Goal: Navigation & Orientation: Find specific page/section

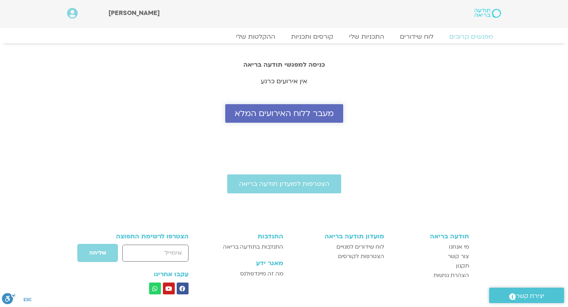
click at [324, 116] on span "מעבר ללוח האירועים המלא" at bounding box center [284, 113] width 99 height 9
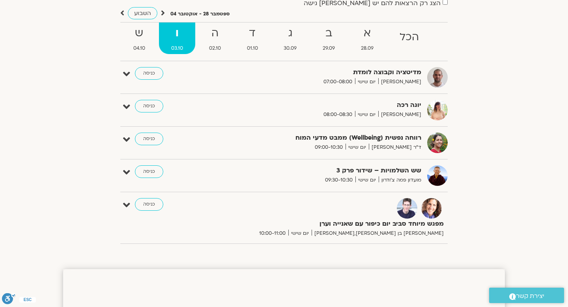
scroll to position [81, 0]
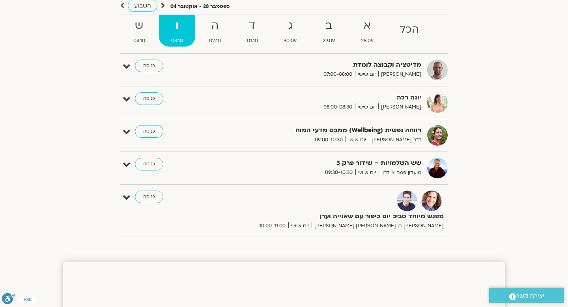
click at [126, 200] on icon at bounding box center [126, 197] width 7 height 11
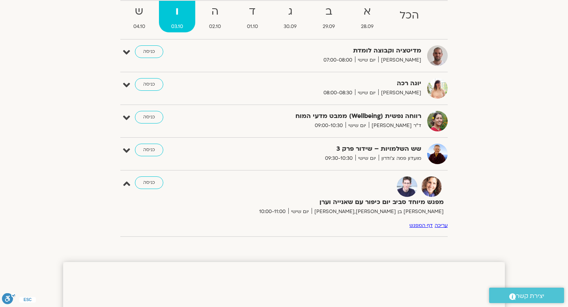
scroll to position [98, 0]
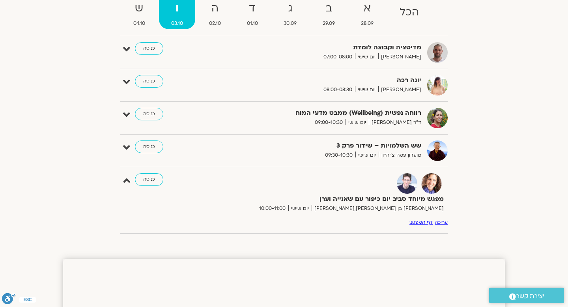
click at [423, 223] on link "דף המפגש" at bounding box center [421, 222] width 23 height 6
